Goal: Check status: Check status

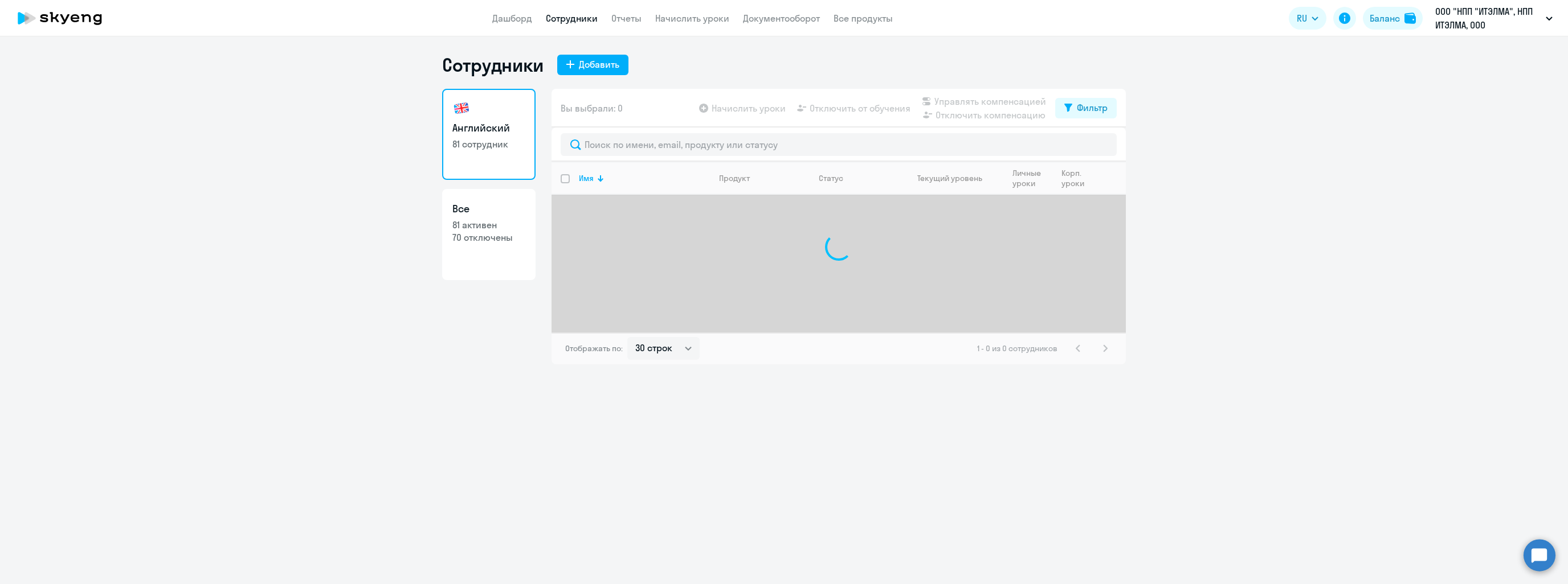
select select "30"
click at [520, 12] on link "Дашборд" at bounding box center [512, 18] width 40 height 11
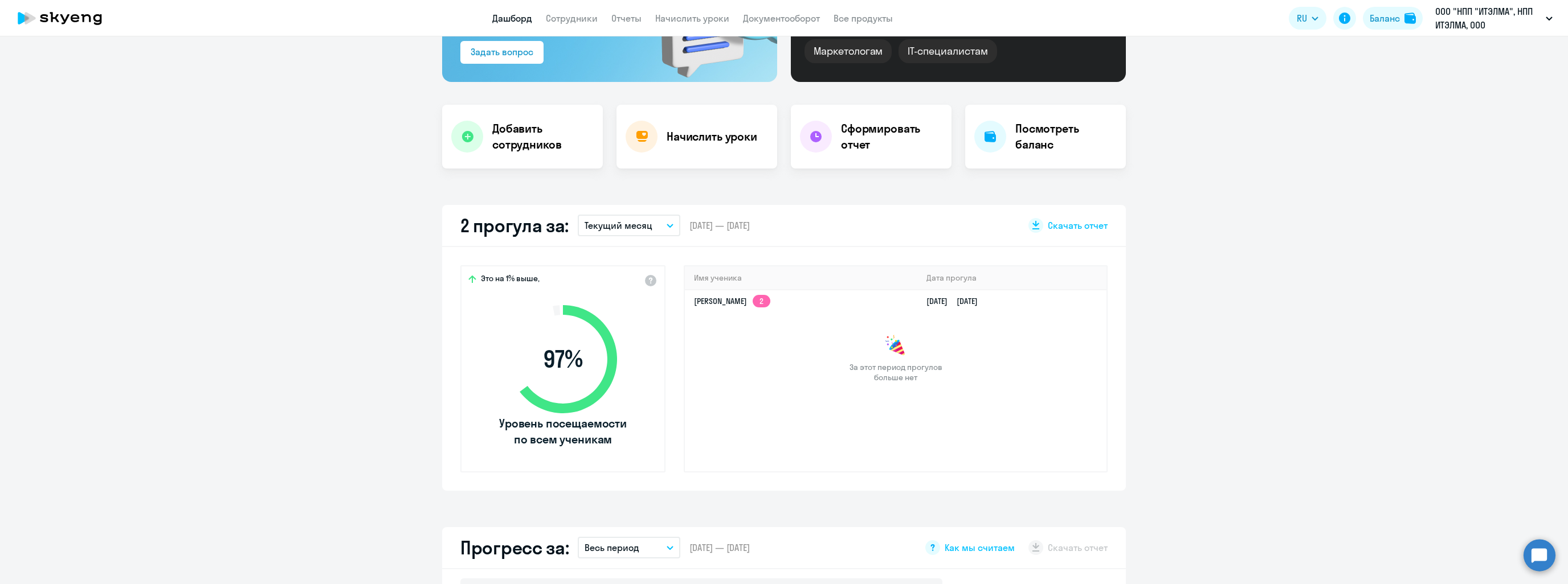
scroll to position [171, 0]
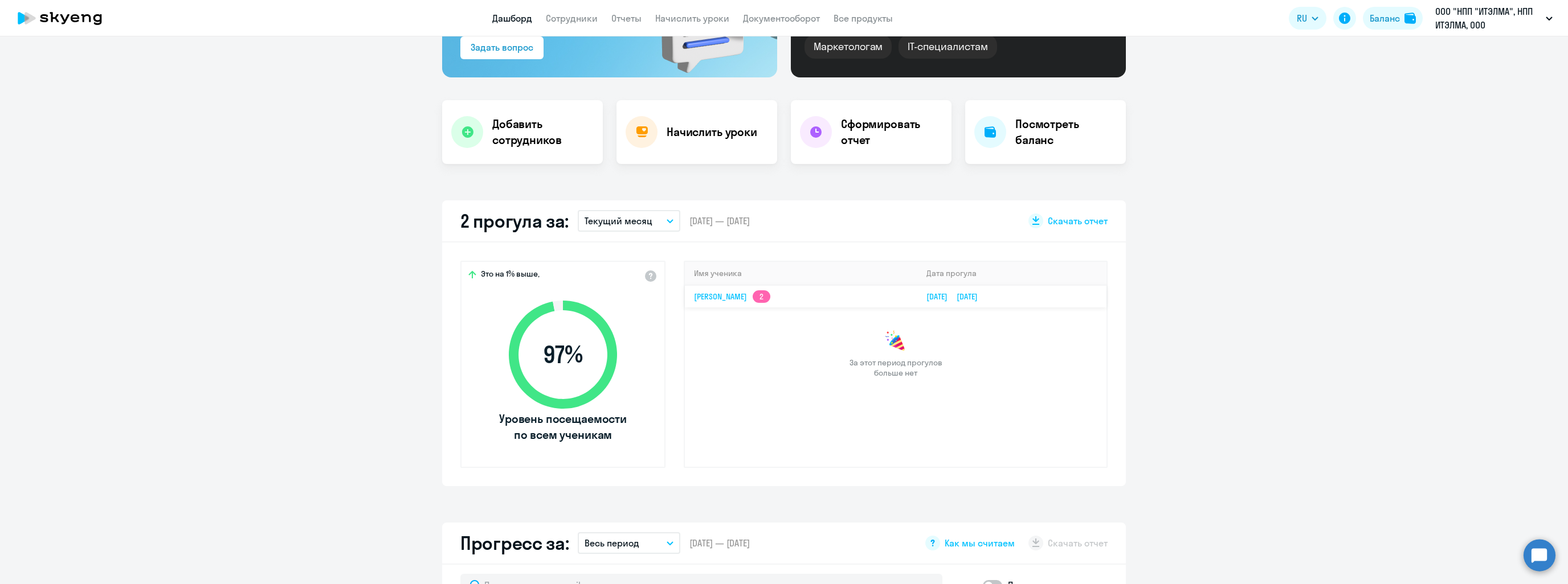
click at [743, 294] on link "[PERSON_NAME] 2" at bounding box center [732, 297] width 76 height 10
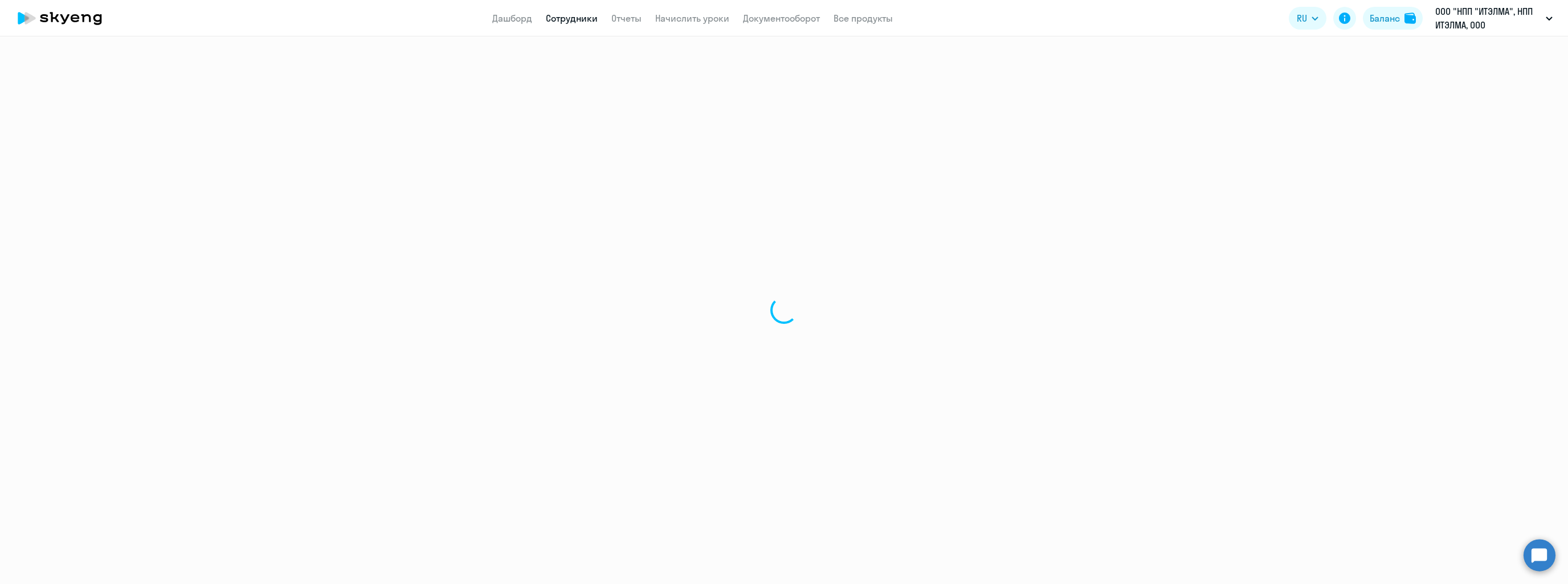
select select "english"
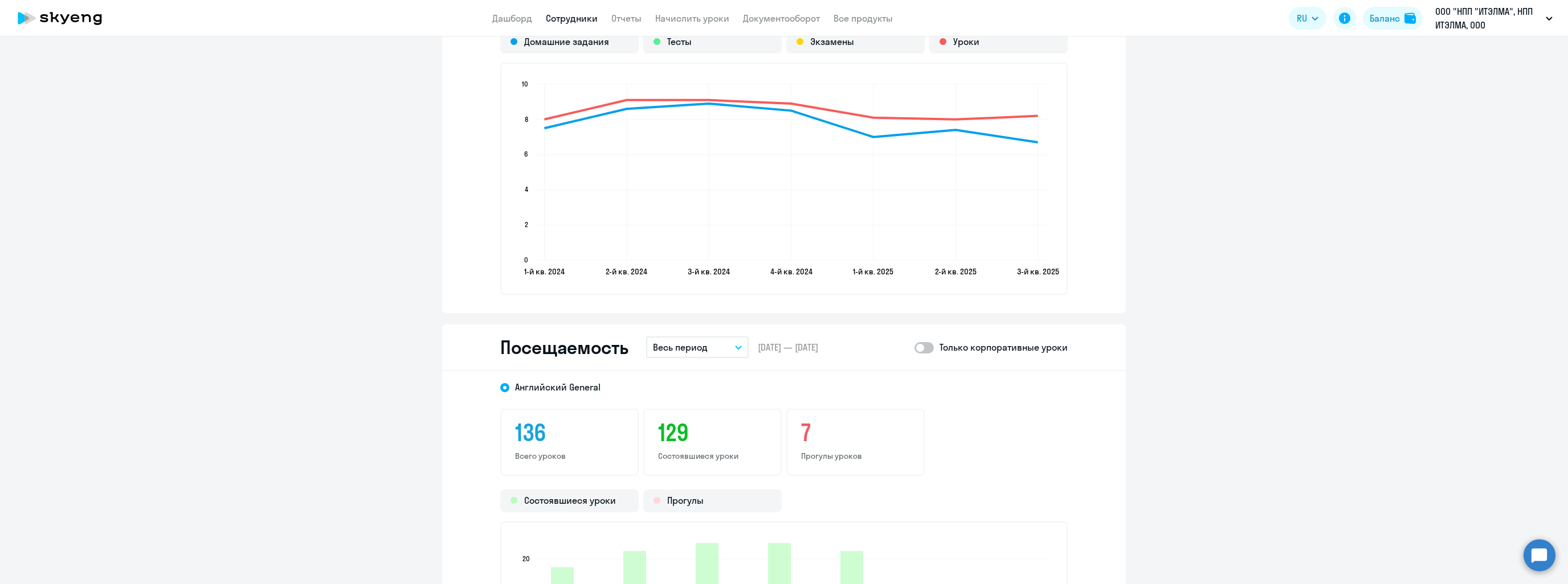
scroll to position [1195, 0]
